Goal: Transaction & Acquisition: Purchase product/service

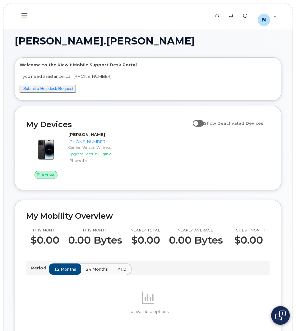
click at [20, 13] on button at bounding box center [25, 16] width 20 height 18
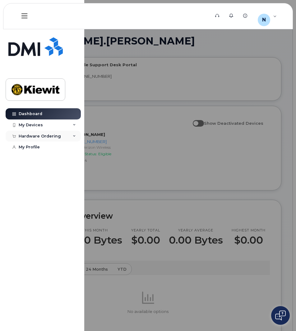
click at [73, 137] on icon at bounding box center [74, 136] width 3 height 3
click at [35, 148] on div "New Order" at bounding box center [33, 148] width 24 height 6
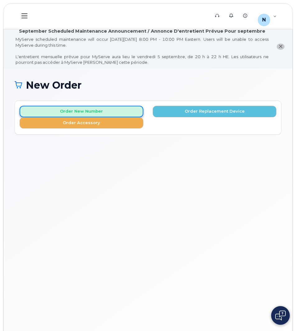
click at [108, 110] on button "Order New Number" at bounding box center [82, 112] width 124 height 12
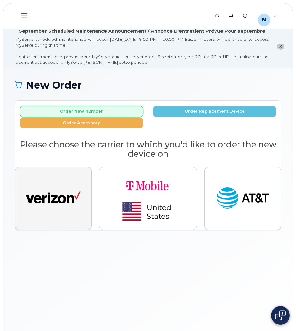
click at [45, 192] on img "button" at bounding box center [53, 198] width 54 height 28
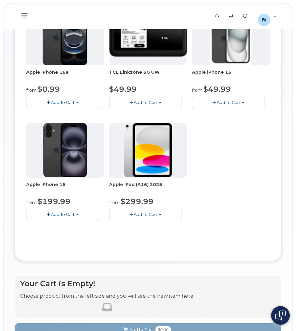
scroll to position [201, 0]
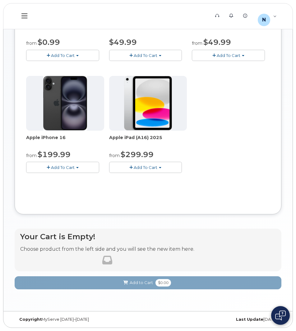
click at [163, 165] on button "Add To Cart" at bounding box center [145, 167] width 73 height 11
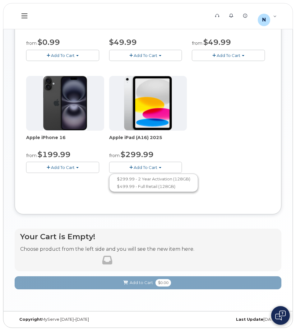
click at [220, 128] on div "Apple iPhone 16e from $0.99 Add To Cart $0.99 - 2 Year Activation (128GB) $599.…" at bounding box center [148, 73] width 244 height 219
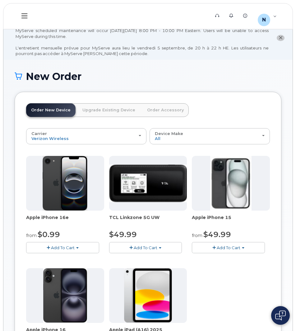
scroll to position [0, 0]
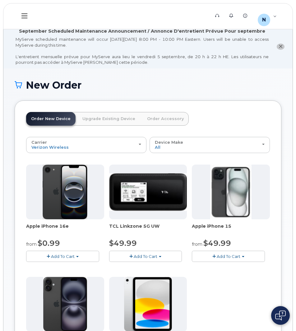
click at [101, 118] on link "Upgrade Existing Device" at bounding box center [108, 119] width 63 height 14
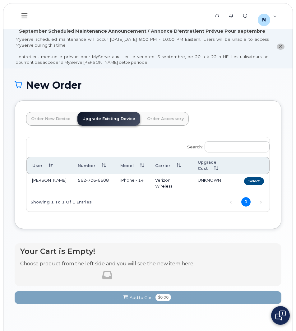
click at [153, 118] on link "Order Accessory" at bounding box center [165, 119] width 47 height 14
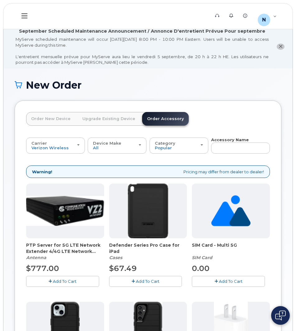
click at [49, 116] on link "Order New Device" at bounding box center [50, 119] width 49 height 14
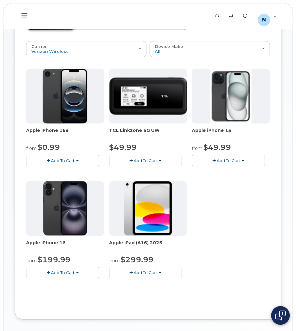
scroll to position [93, 0]
